Goal: Transaction & Acquisition: Complete application form

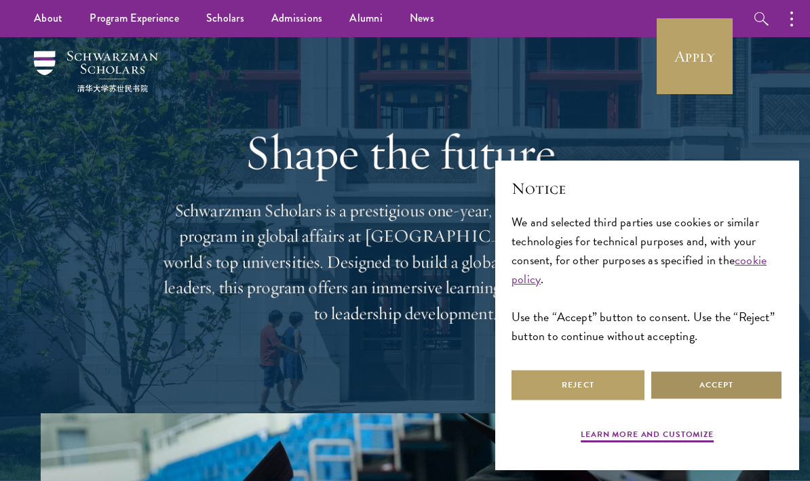
click at [745, 383] on button "Accept" at bounding box center [716, 385] width 133 height 31
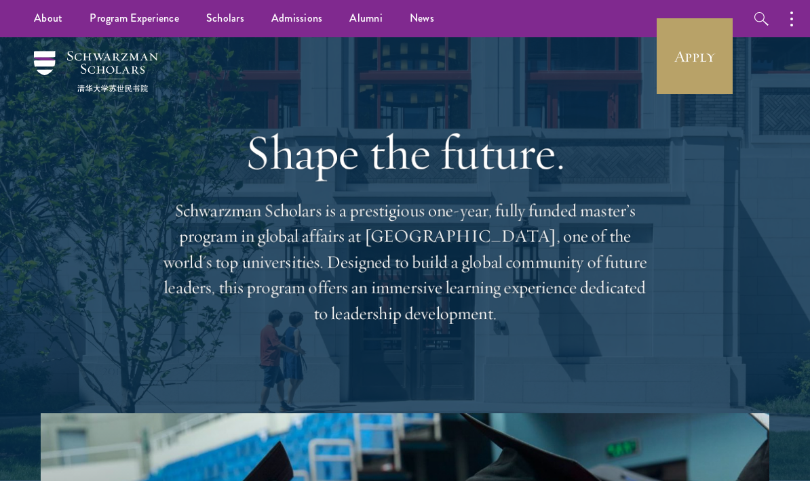
click at [690, 61] on link "Apply" at bounding box center [694, 56] width 76 height 76
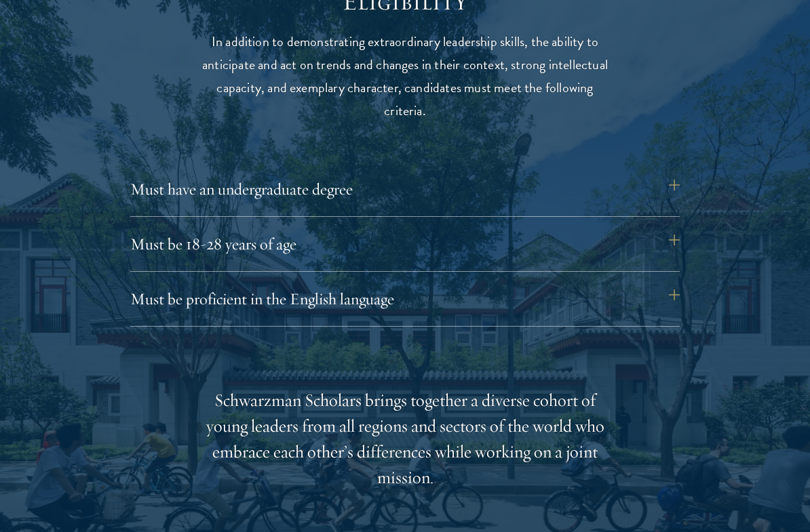
scroll to position [1825, 0]
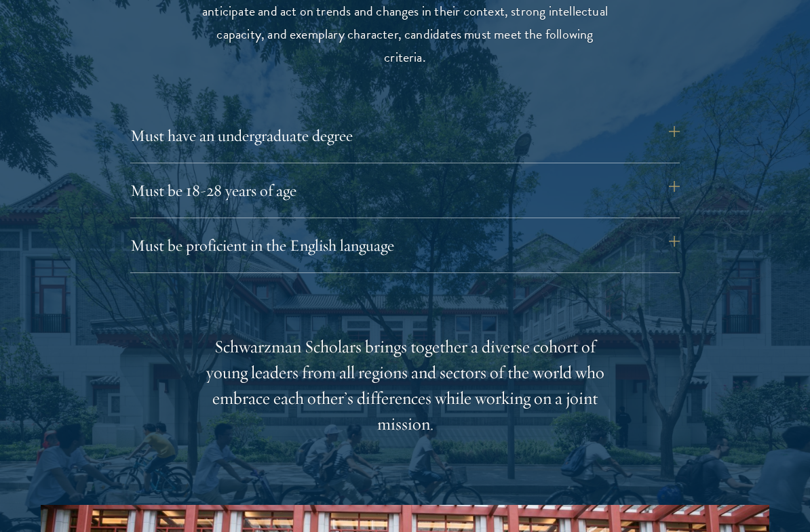
click at [676, 254] on button "Must be proficient in the English language" at bounding box center [404, 245] width 549 height 33
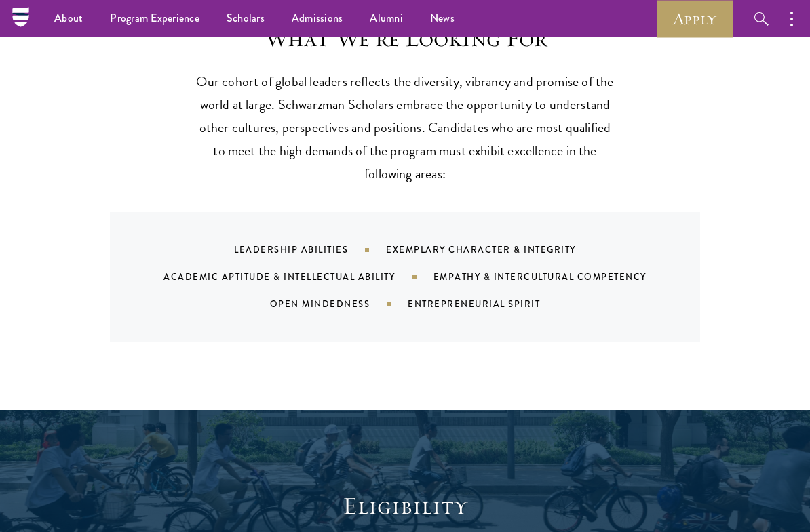
scroll to position [1261, 0]
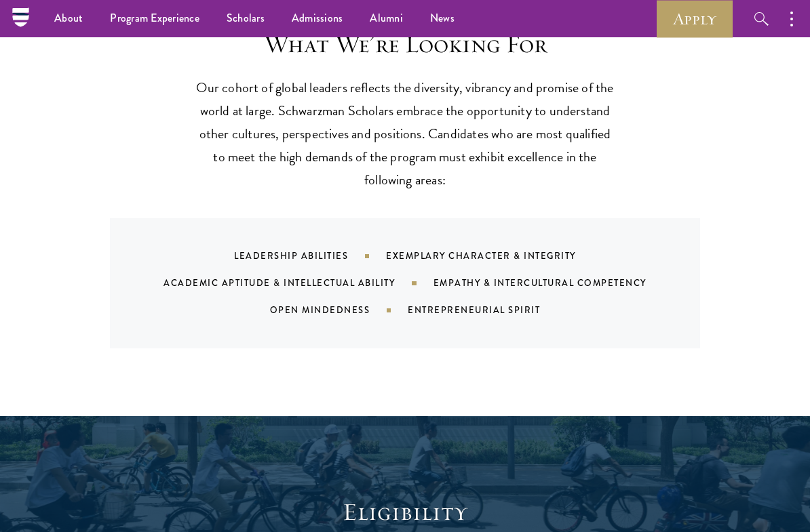
click at [693, 36] on link "Apply" at bounding box center [694, 18] width 76 height 37
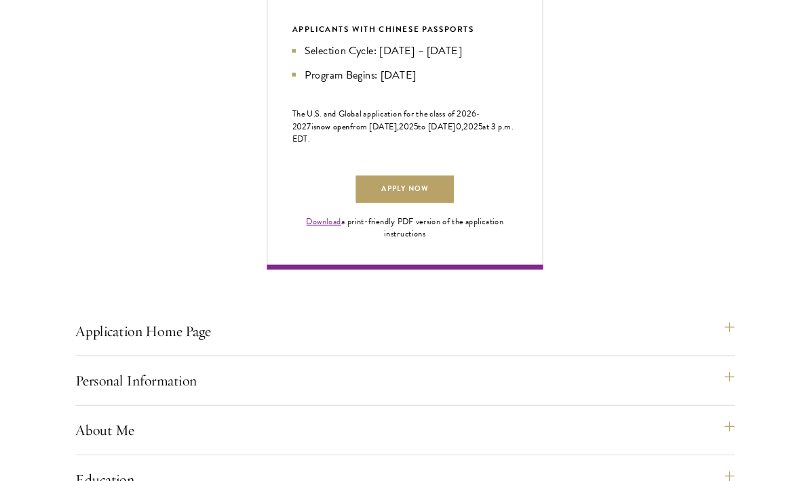
scroll to position [813, 0]
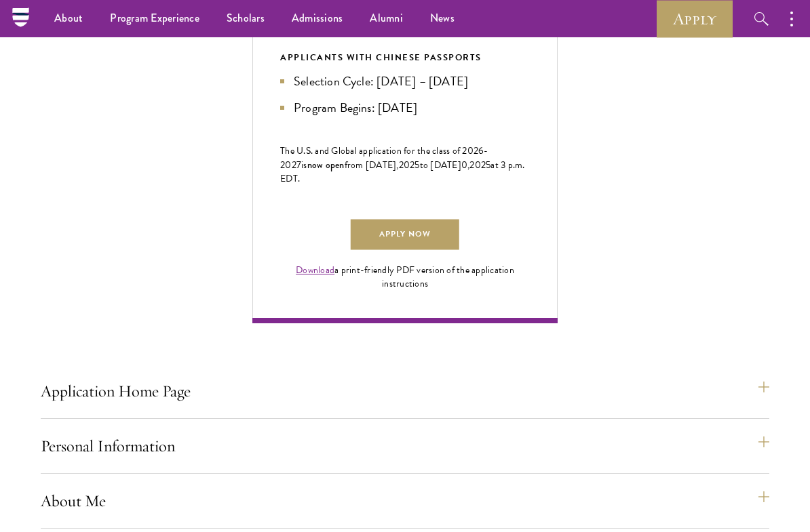
click at [332, 277] on link "Download" at bounding box center [315, 270] width 39 height 14
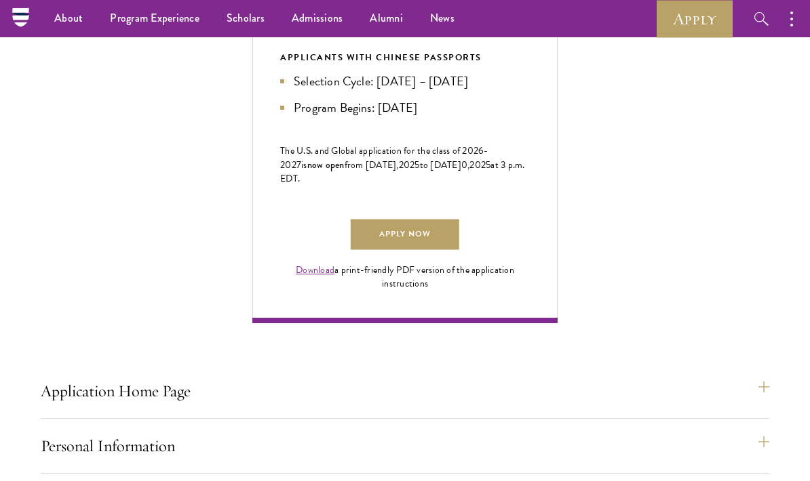
click at [692, 26] on link "Apply" at bounding box center [694, 18] width 76 height 37
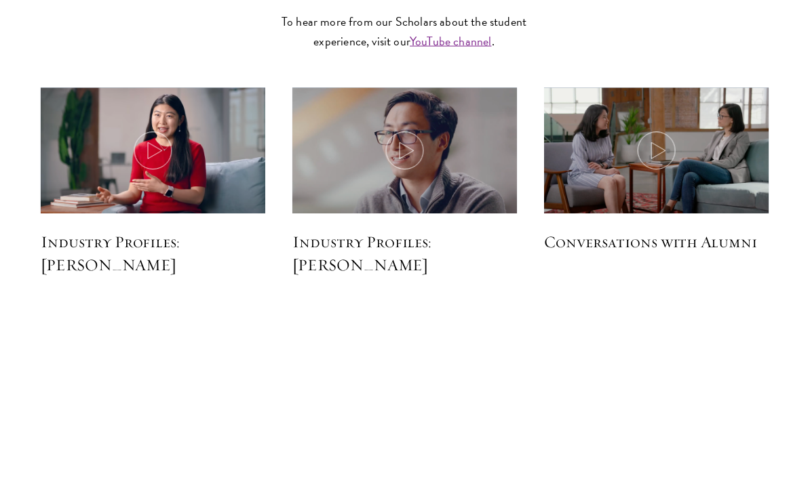
scroll to position [3328, 0]
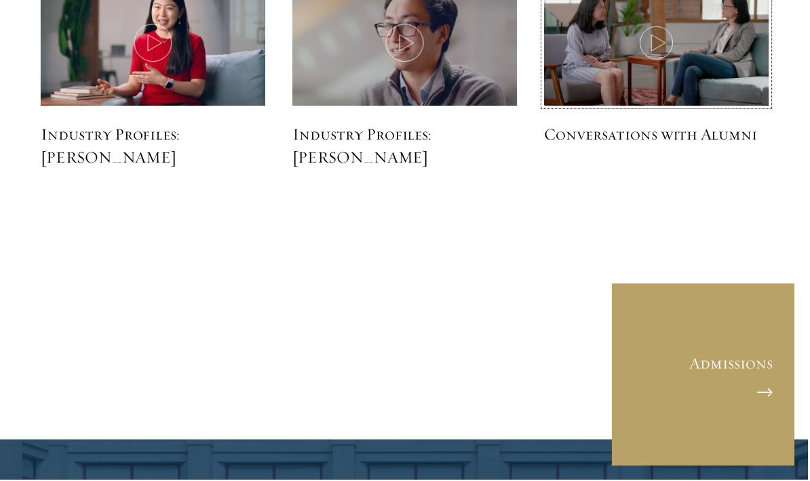
click at [644, 62] on icon at bounding box center [658, 43] width 38 height 38
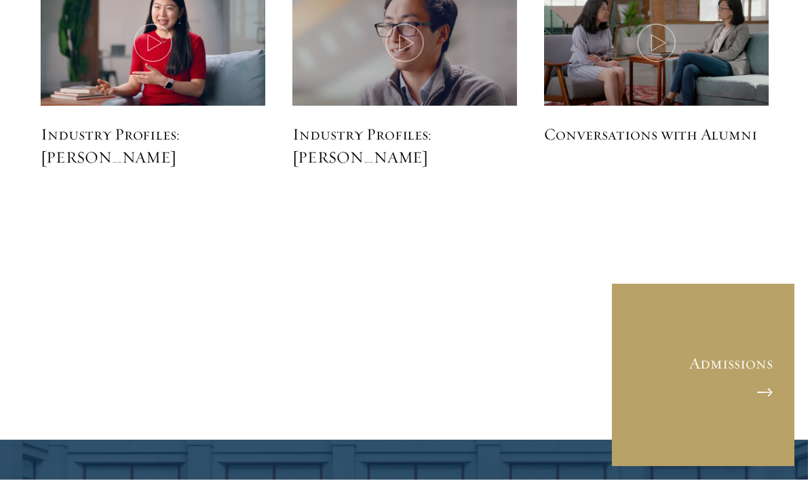
scroll to position [3436, 0]
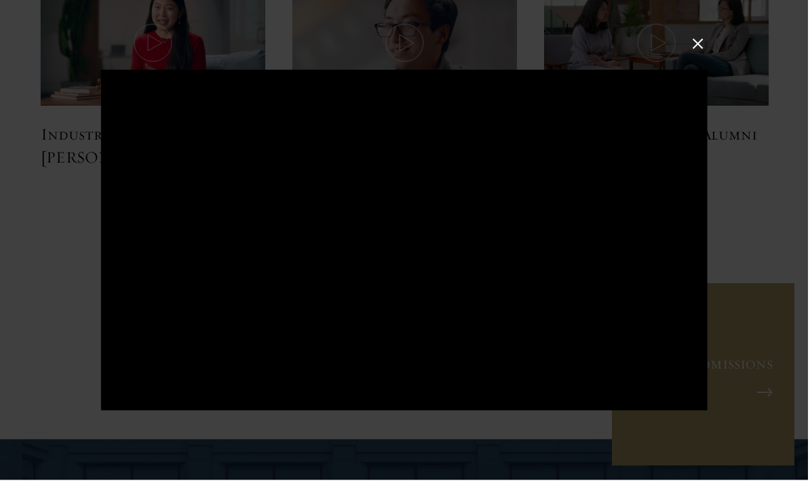
click at [699, 53] on button at bounding box center [699, 44] width 18 height 18
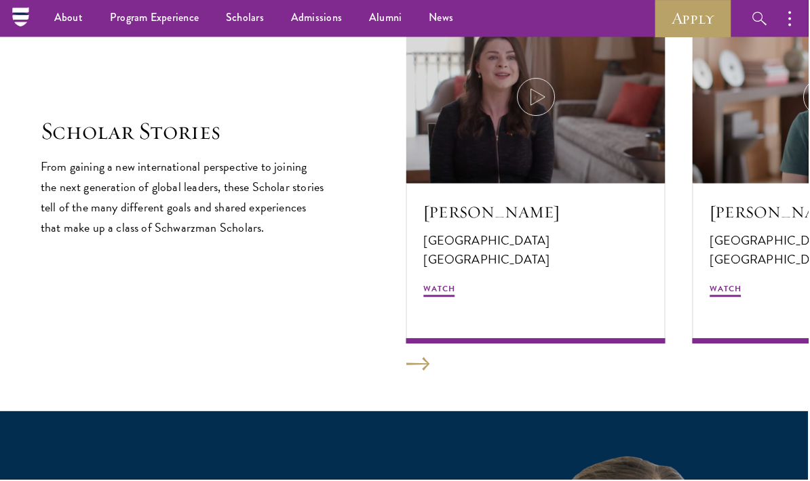
scroll to position [2321, 0]
